Goal: Task Accomplishment & Management: Use online tool/utility

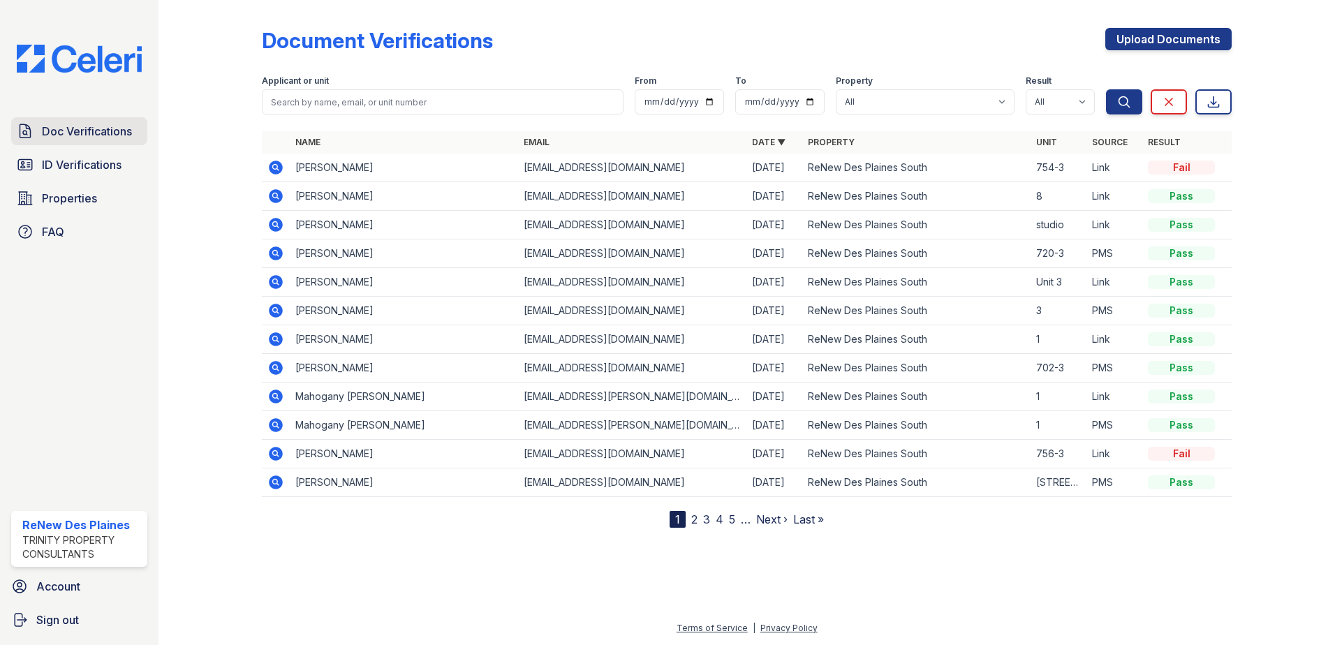
click at [75, 123] on span "Doc Verifications" at bounding box center [87, 131] width 90 height 17
click at [107, 134] on span "Doc Verifications" at bounding box center [87, 131] width 90 height 17
click at [274, 168] on icon at bounding box center [274, 166] width 3 height 3
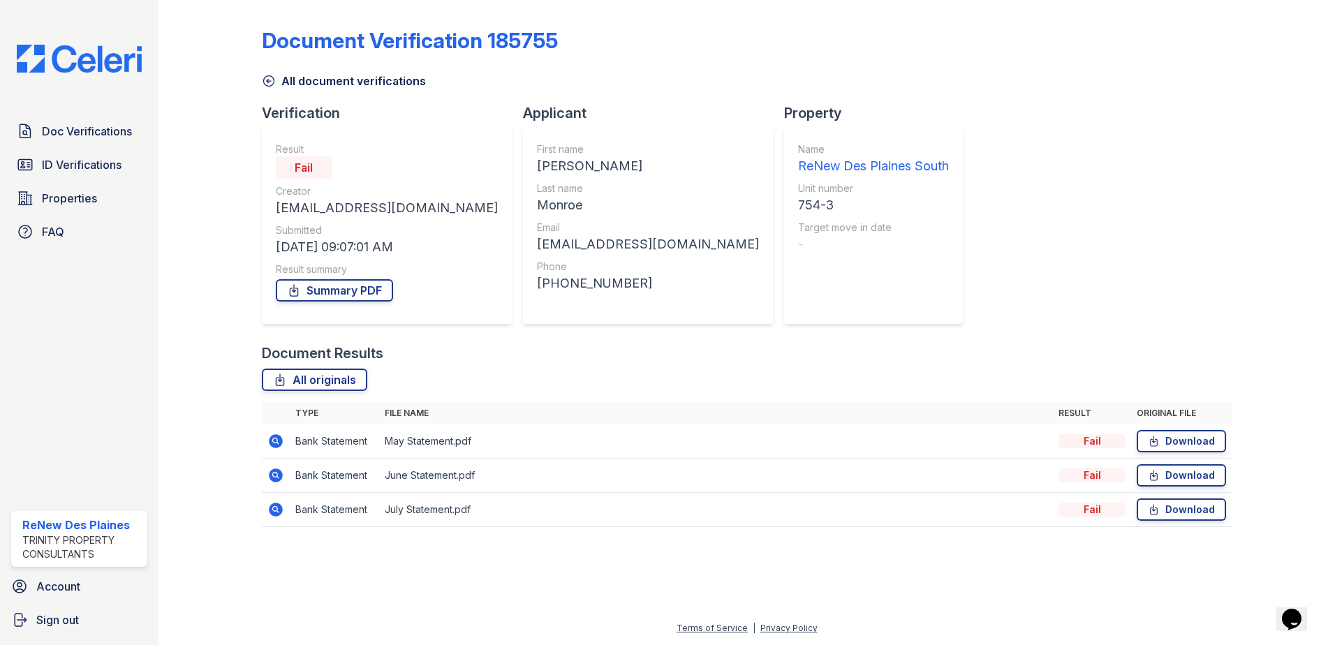
click at [276, 442] on icon at bounding box center [274, 439] width 3 height 3
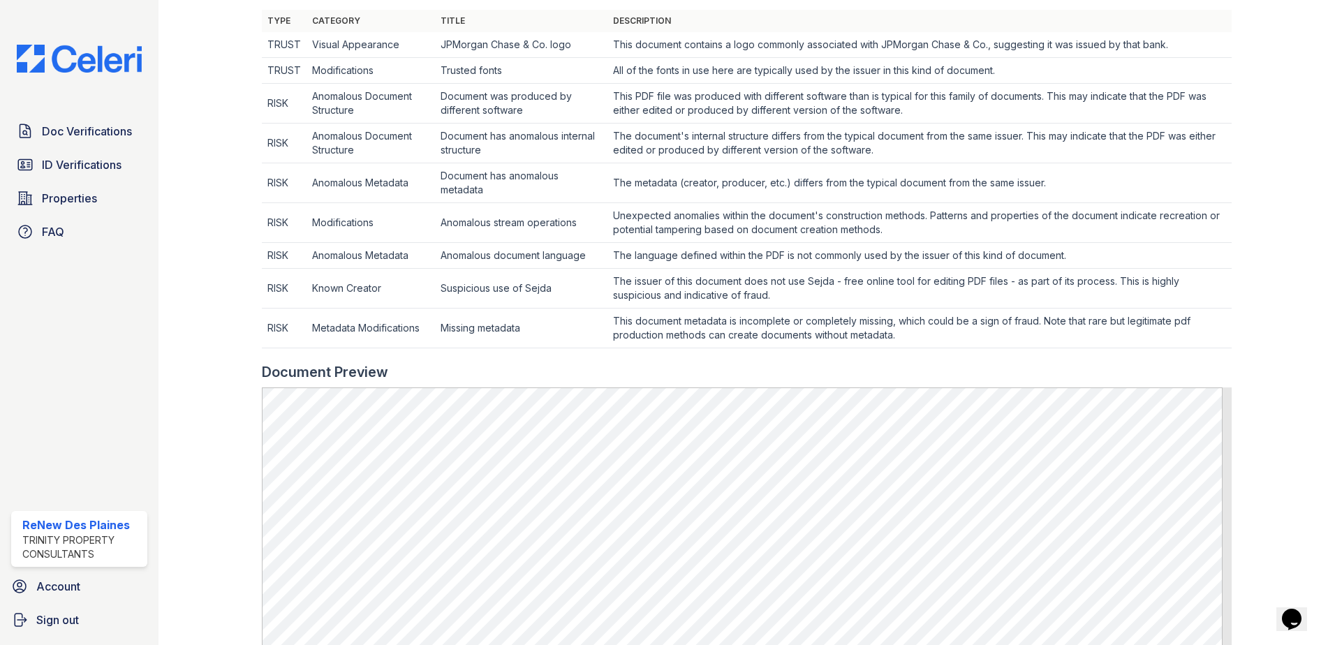
scroll to position [698, 0]
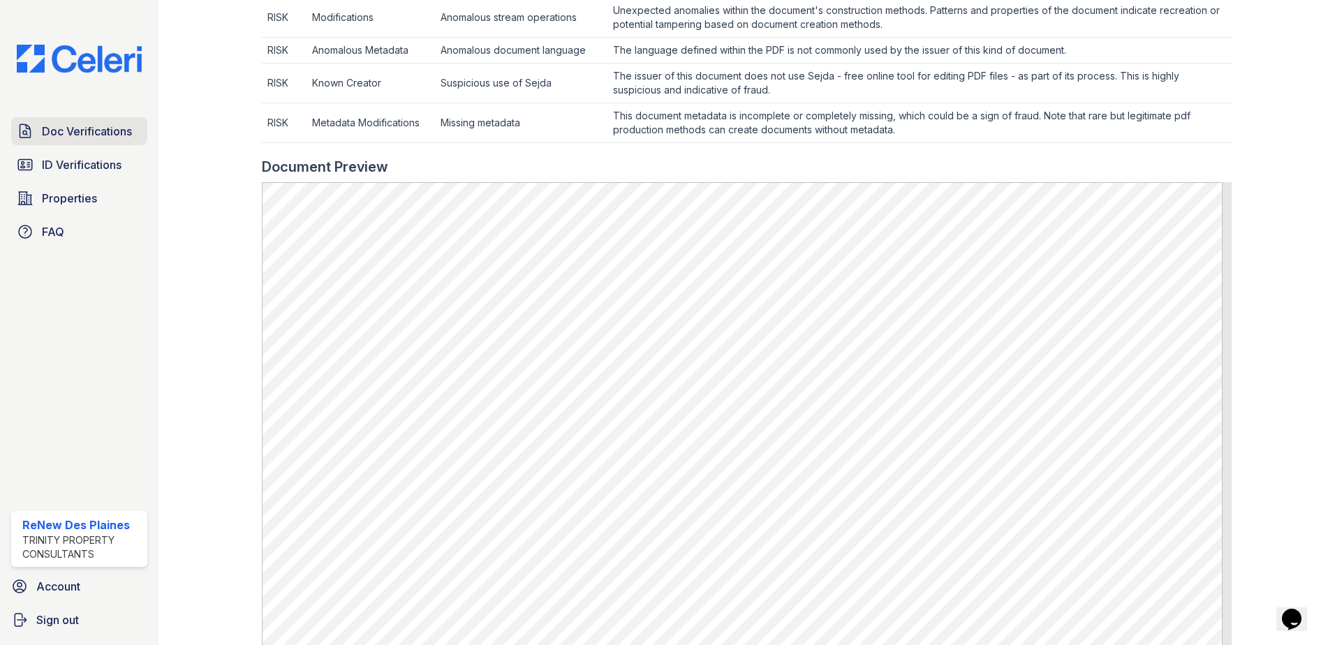
click at [81, 134] on span "Doc Verifications" at bounding box center [87, 131] width 90 height 17
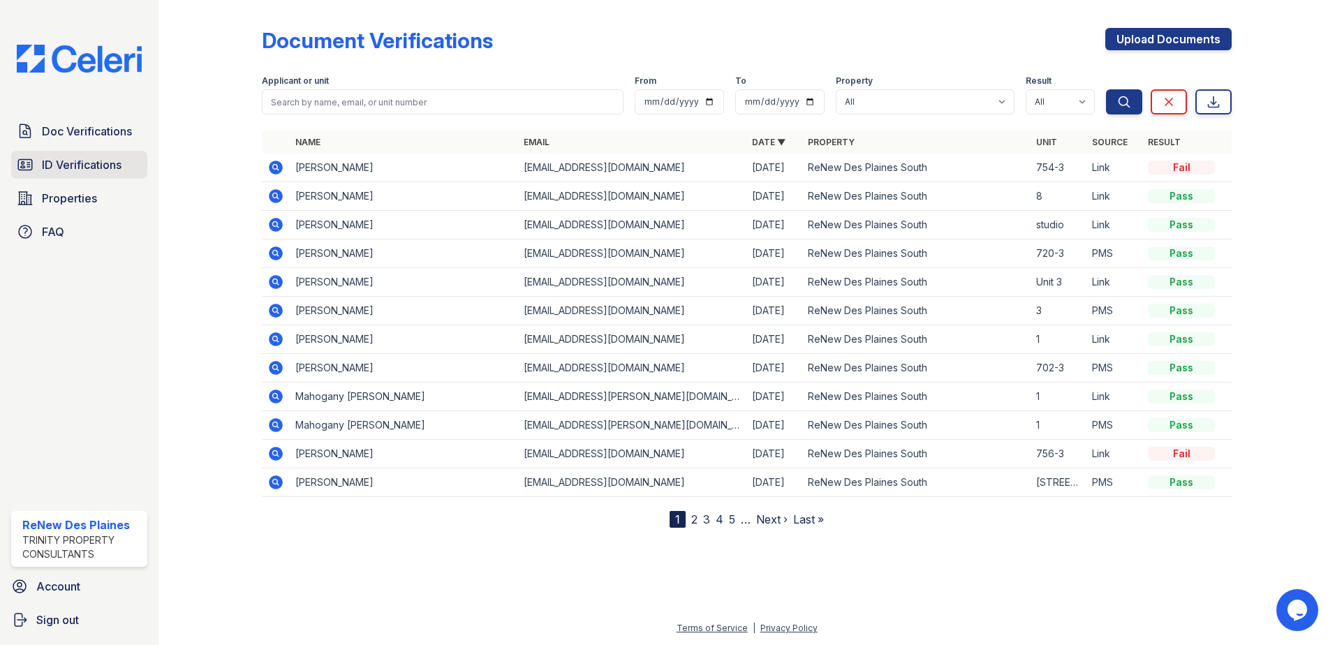
click at [45, 170] on span "ID Verifications" at bounding box center [82, 164] width 80 height 17
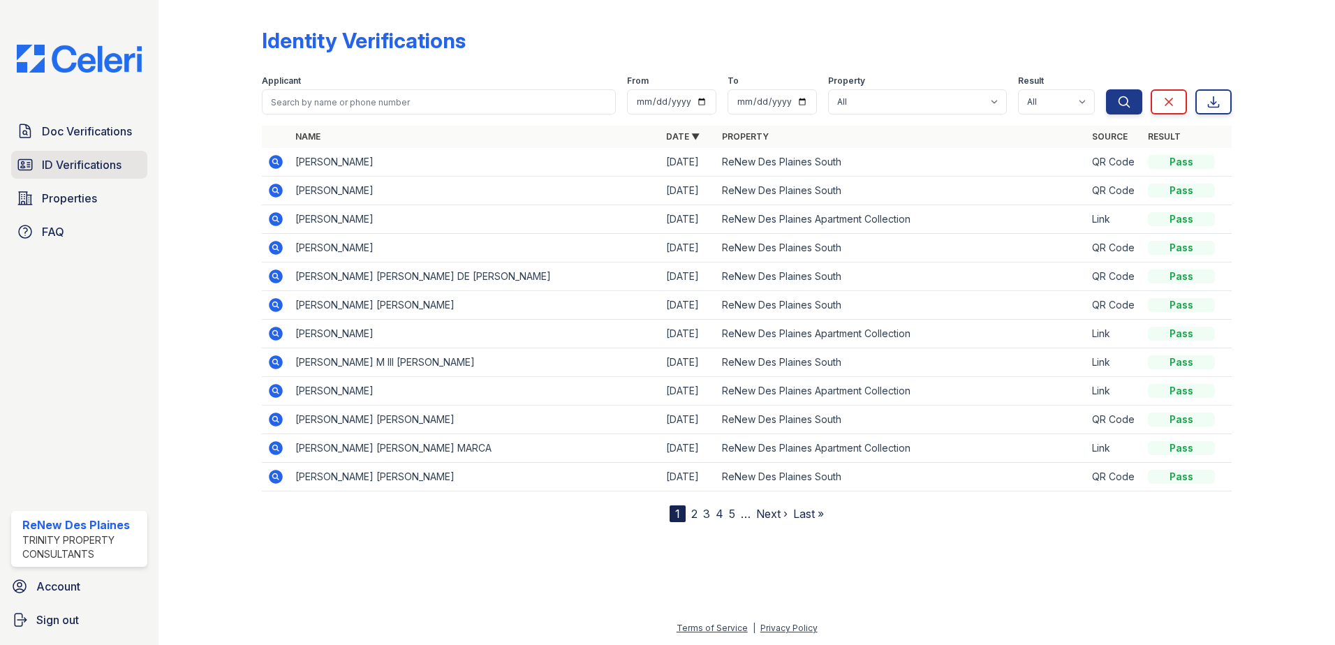
click at [49, 173] on span "ID Verifications" at bounding box center [82, 164] width 80 height 17
